Goal: Check status: Check status

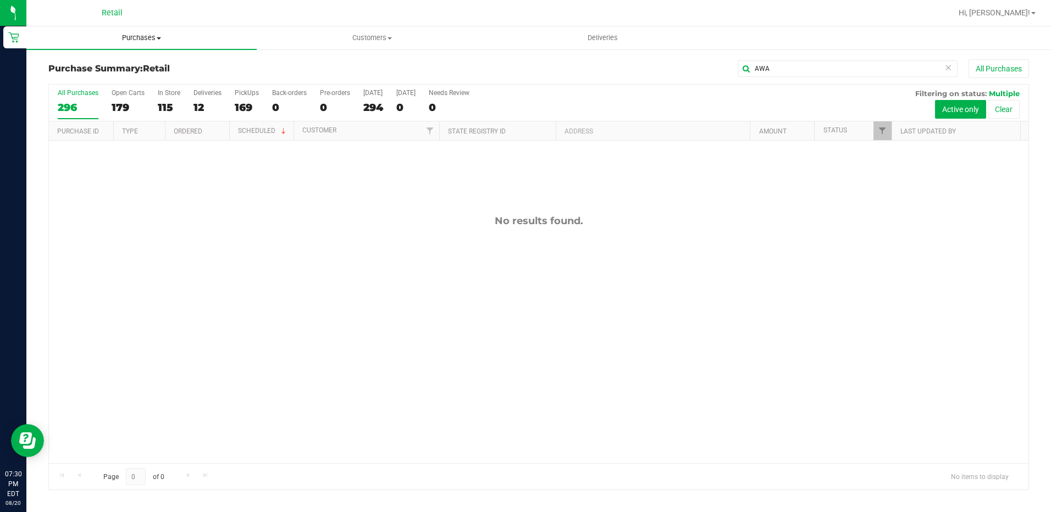
type input "AWA"
click at [147, 42] on span "Purchases" at bounding box center [141, 38] width 230 height 10
click at [87, 67] on span "Summary of purchases" at bounding box center [82, 66] width 113 height 9
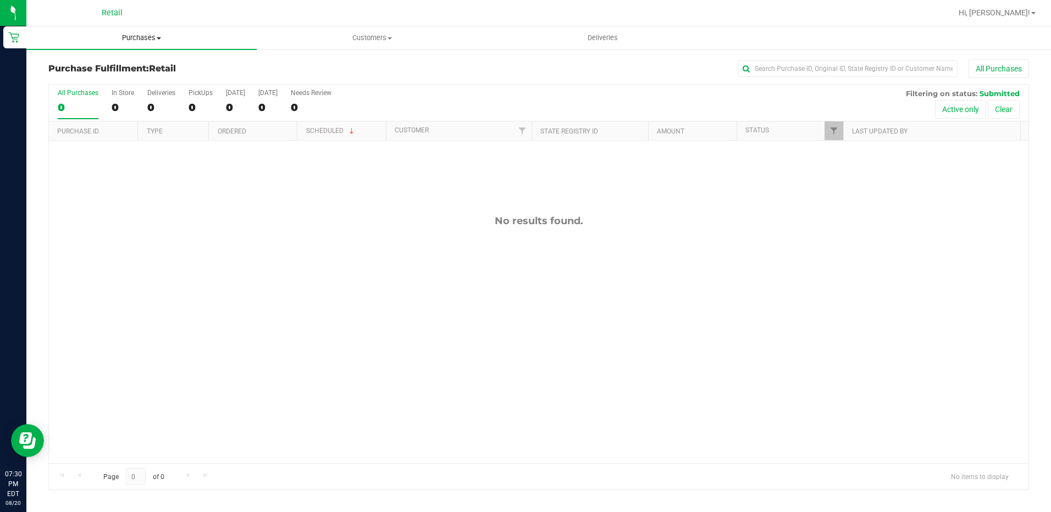
click at [132, 38] on span "Purchases" at bounding box center [141, 38] width 230 height 10
click at [126, 70] on span "Summary of purchases" at bounding box center [82, 66] width 113 height 9
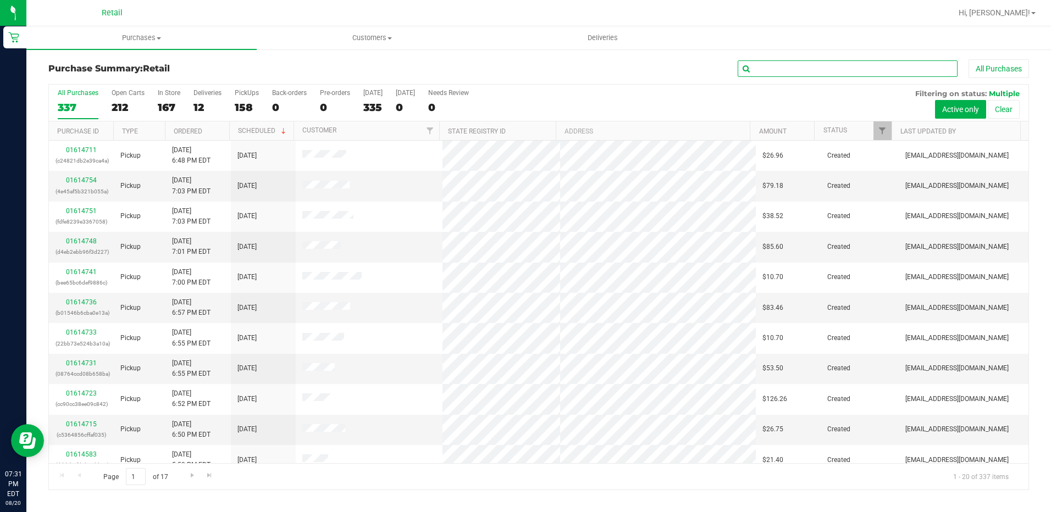
click at [772, 69] on input "text" at bounding box center [848, 68] width 220 height 16
